Goal: Task Accomplishment & Management: Complete application form

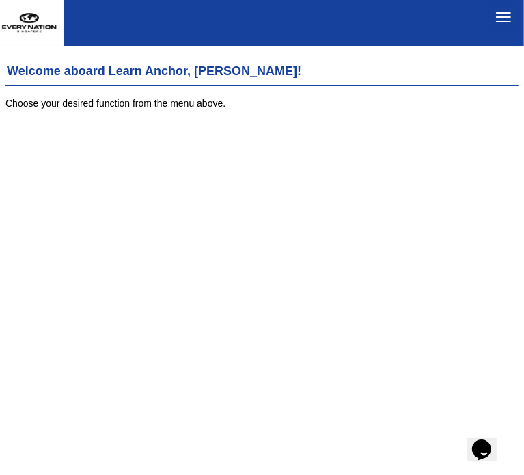
click at [500, 18] on button "Toggle navigation" at bounding box center [504, 16] width 30 height 23
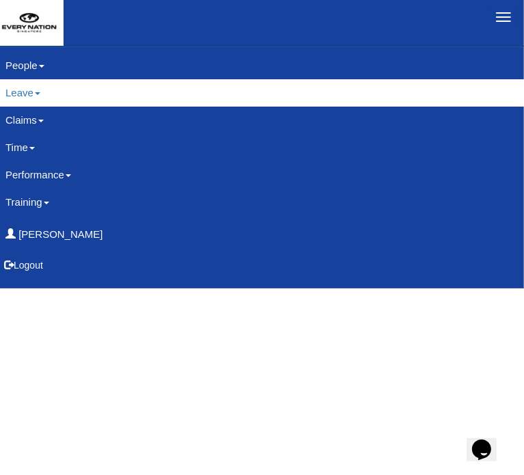
click at [29, 94] on link "Leave" at bounding box center [262, 92] width 534 height 27
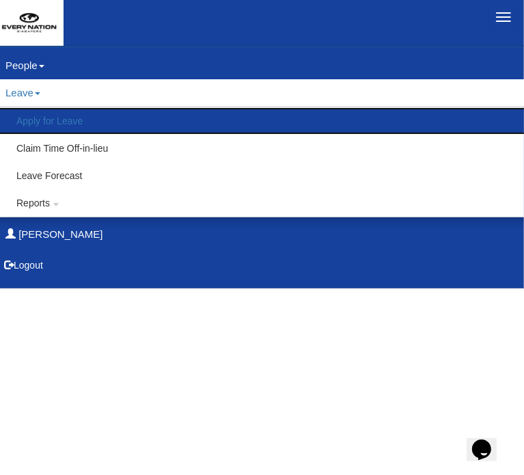
click at [41, 120] on link "Apply for Leave" at bounding box center [262, 120] width 533 height 27
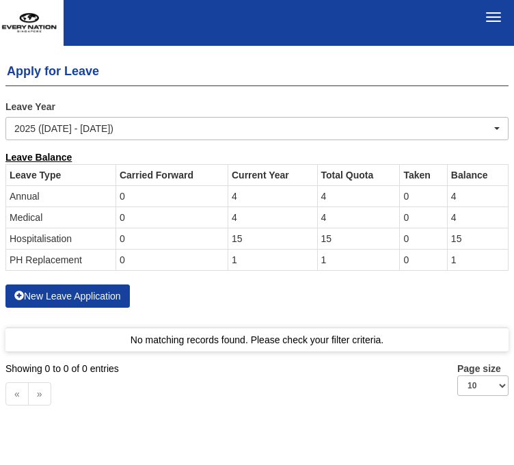
select select "50"
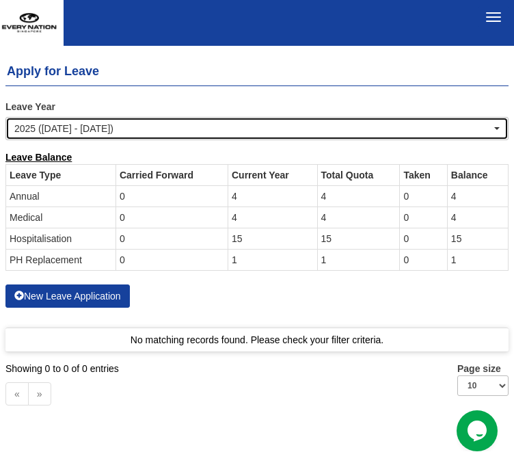
click at [131, 122] on div "2025 ([DATE] - [DATE])" at bounding box center [252, 129] width 477 height 14
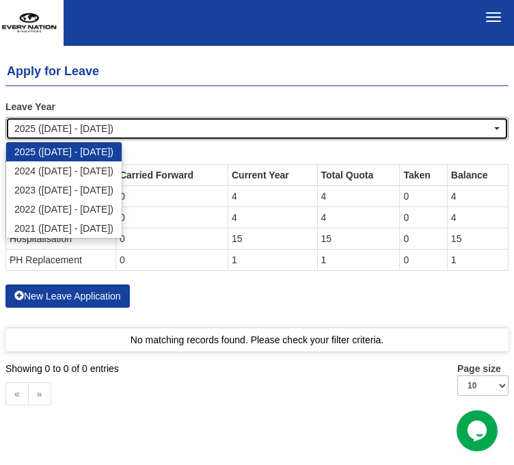
click at [131, 122] on div "2025 (1/1/2025 - 31/12/2025)" at bounding box center [252, 129] width 477 height 14
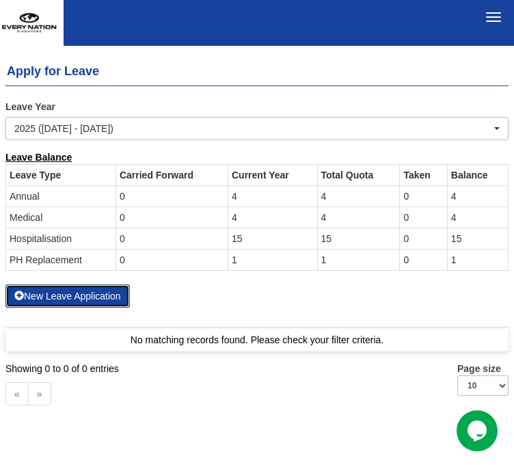
click at [90, 284] on button "New Leave Application" at bounding box center [67, 295] width 124 height 23
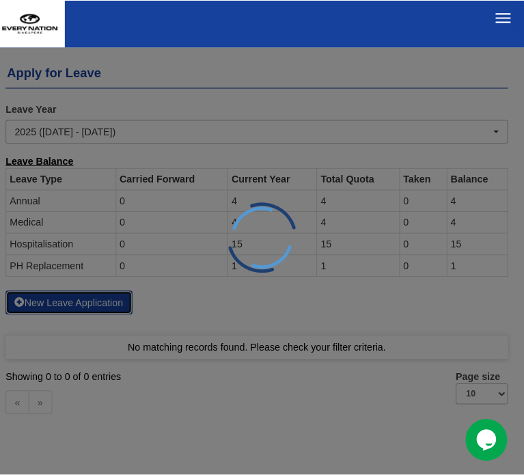
scroll to position [44, 0]
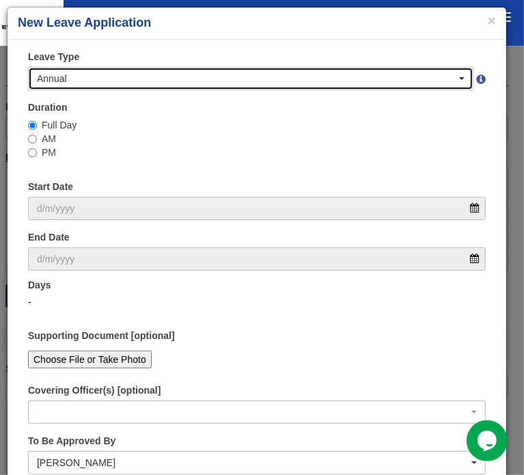
click at [87, 84] on div "Annual" at bounding box center [247, 79] width 420 height 14
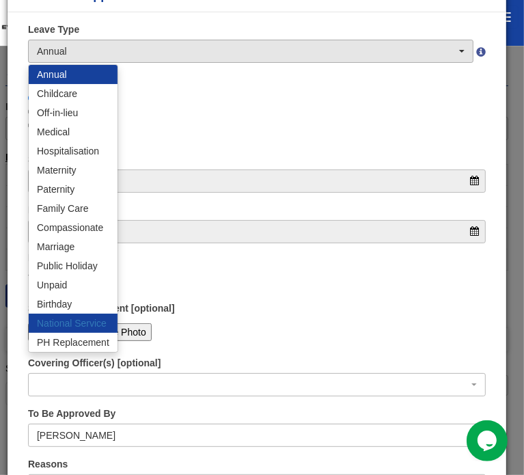
scroll to position [27, 0]
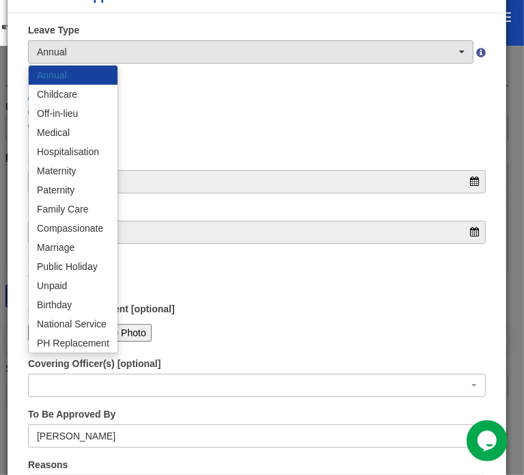
click at [89, 68] on link "Annual" at bounding box center [73, 75] width 89 height 19
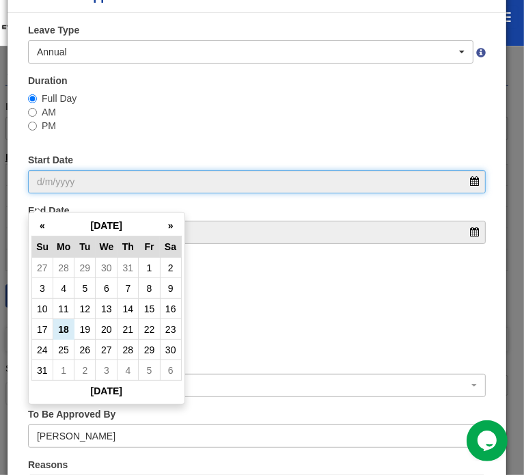
click at [114, 170] on input "Start Date" at bounding box center [257, 181] width 458 height 23
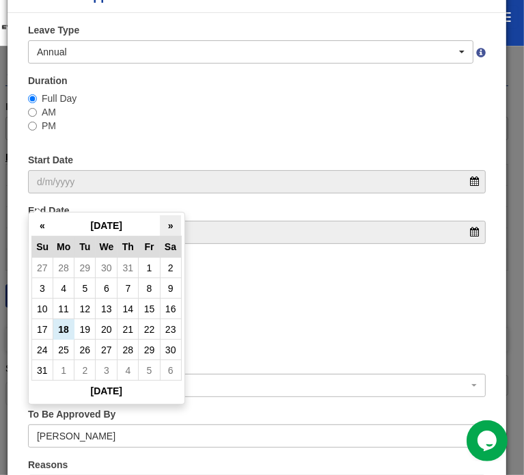
click at [167, 215] on th "»" at bounding box center [170, 225] width 21 height 21
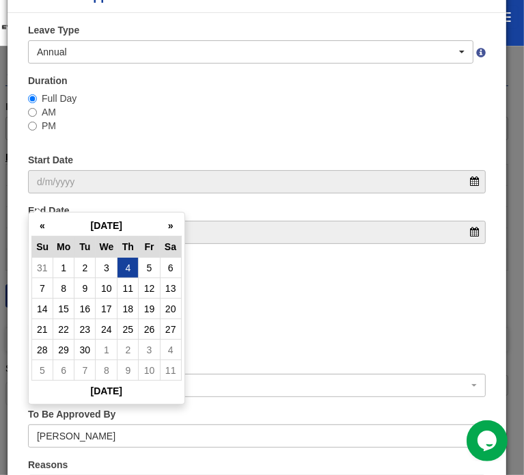
click at [125, 258] on td "4" at bounding box center [128, 268] width 21 height 21
type input "4/9/2025"
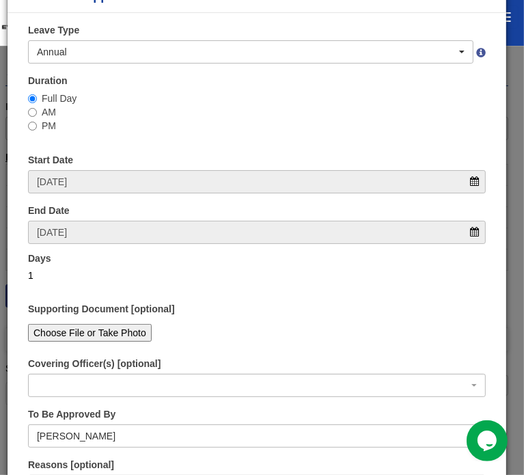
select select
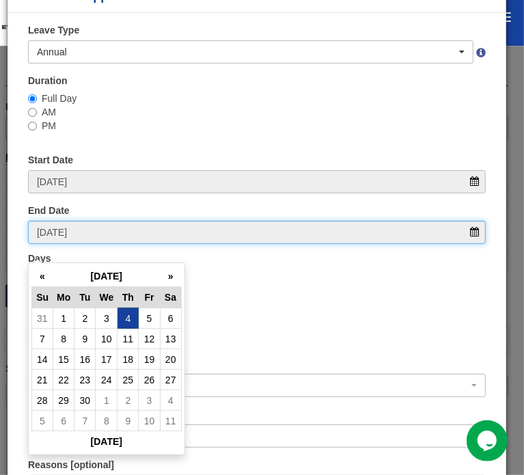
click at [122, 221] on input "4/9/2025" at bounding box center [257, 232] width 458 height 23
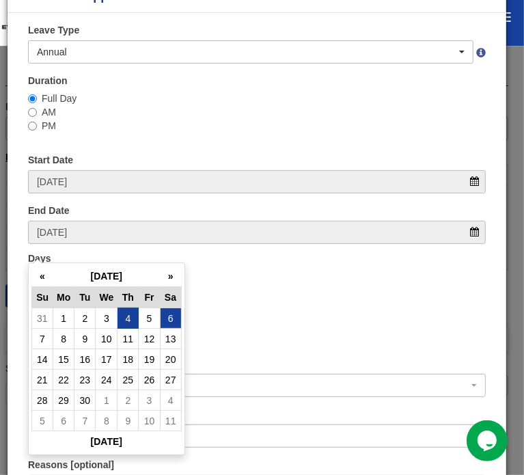
click at [175, 308] on td "6" at bounding box center [170, 318] width 21 height 21
type input "6/9/2025"
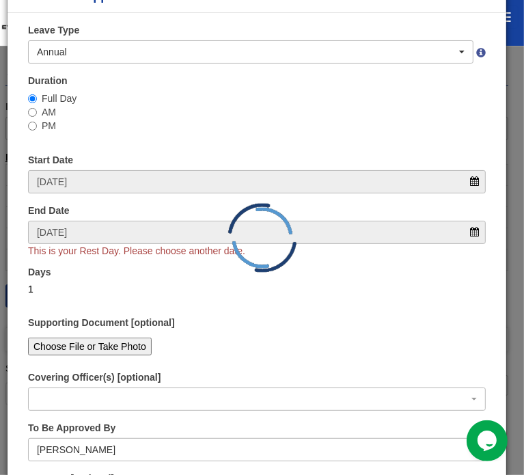
select select
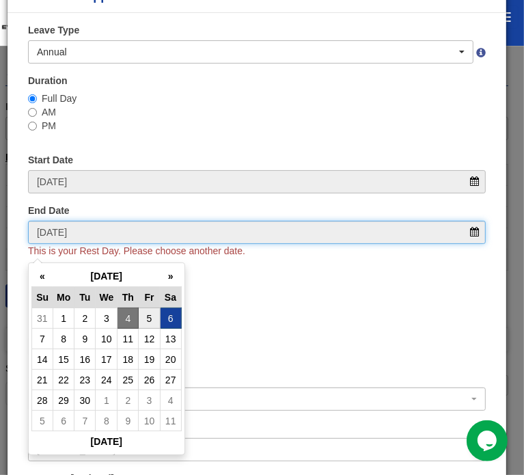
click at [130, 221] on input "6/9/2025" at bounding box center [257, 232] width 458 height 23
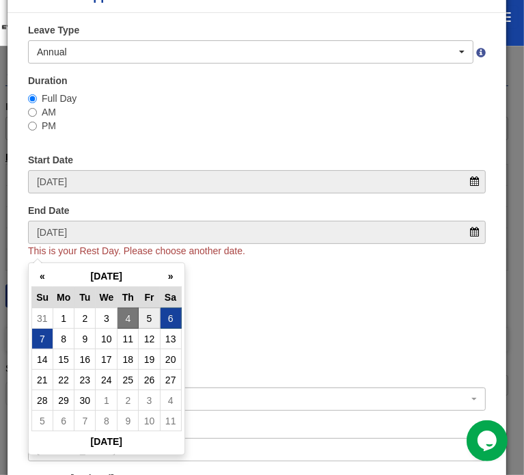
click at [46, 329] on td "7" at bounding box center [41, 339] width 21 height 21
type input "7/9/2025"
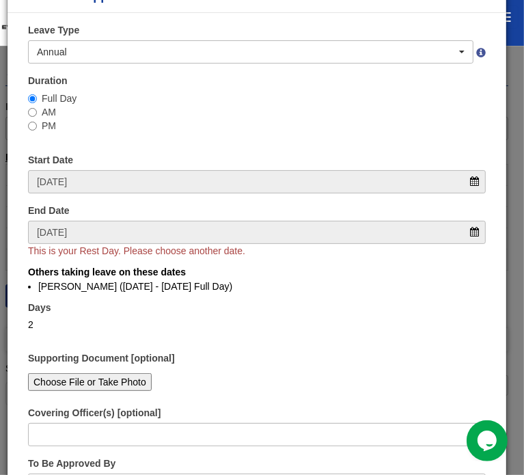
select select
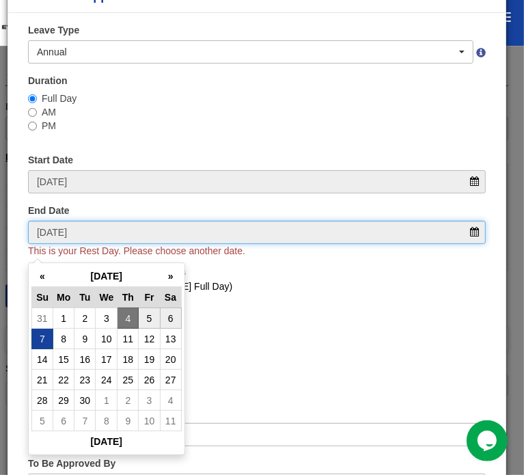
click at [79, 221] on input "7/9/2025" at bounding box center [257, 232] width 458 height 23
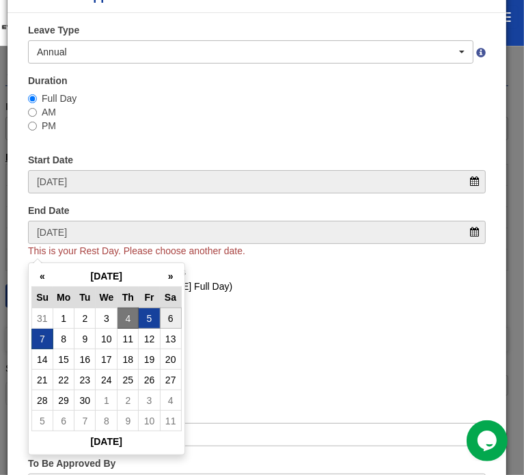
click at [145, 308] on td "5" at bounding box center [149, 318] width 21 height 21
type input "5/9/2025"
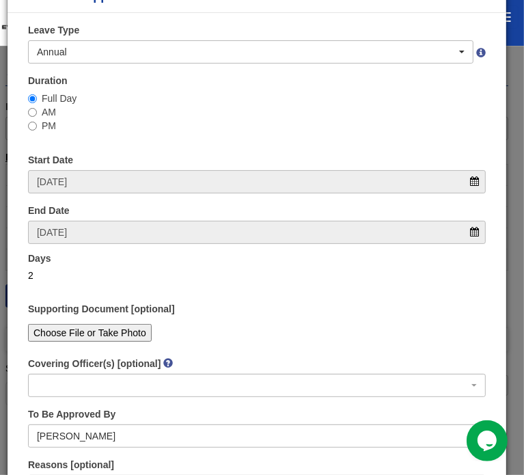
select select
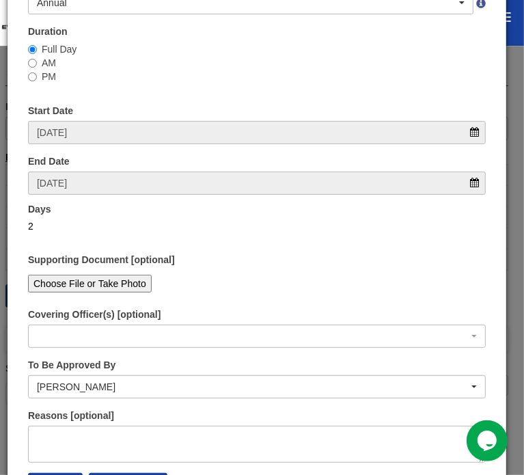
scroll to position [96, 0]
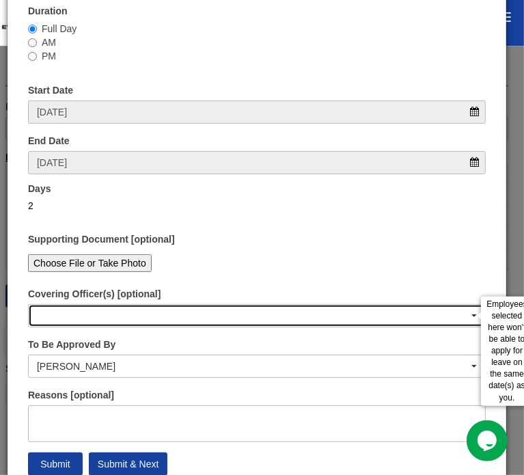
click at [178, 305] on div "button" at bounding box center [257, 316] width 457 height 22
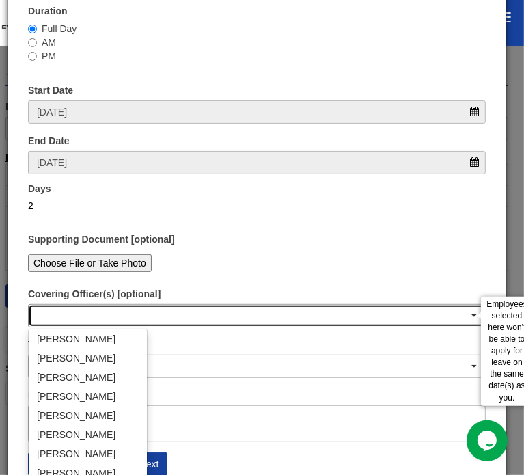
click at [178, 305] on div "button" at bounding box center [257, 316] width 457 height 22
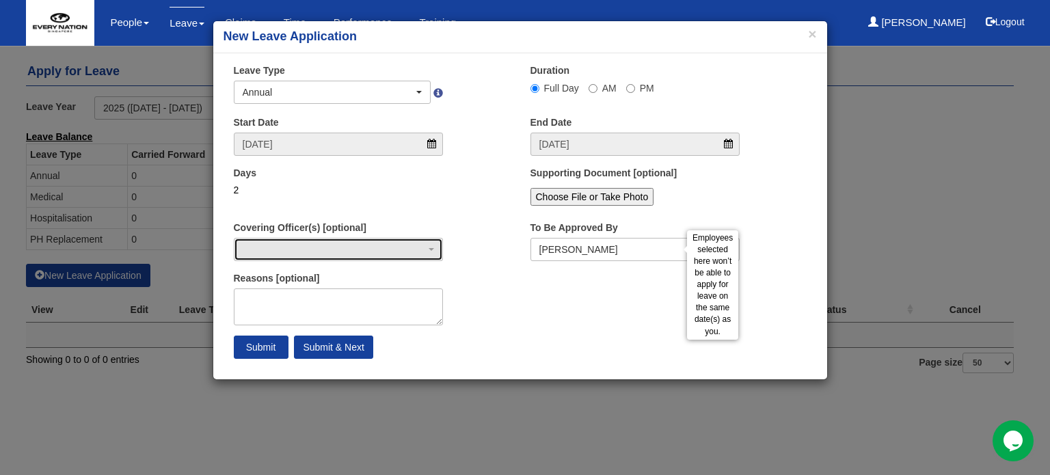
scroll to position [0, 0]
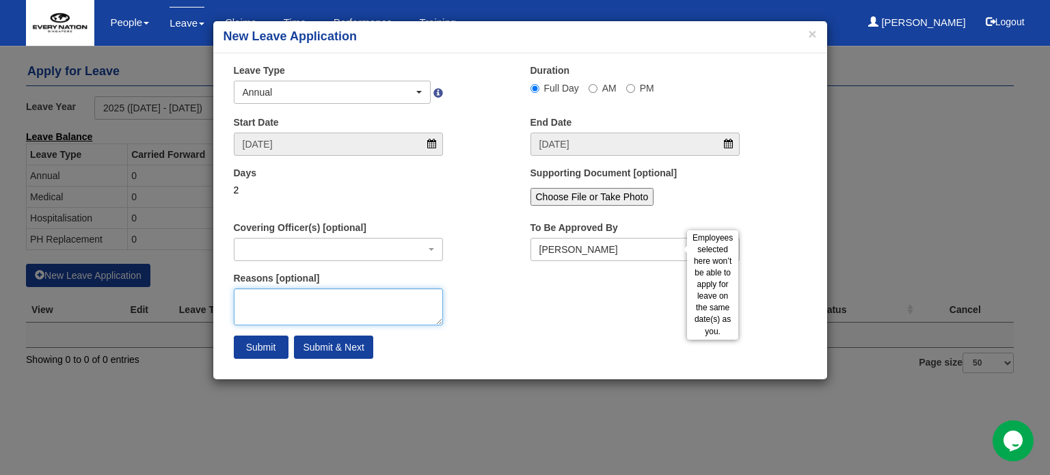
click at [343, 319] on textarea "Reasons [optional]" at bounding box center [339, 306] width 210 height 37
type textarea "G"
